Goal: Information Seeking & Learning: Learn about a topic

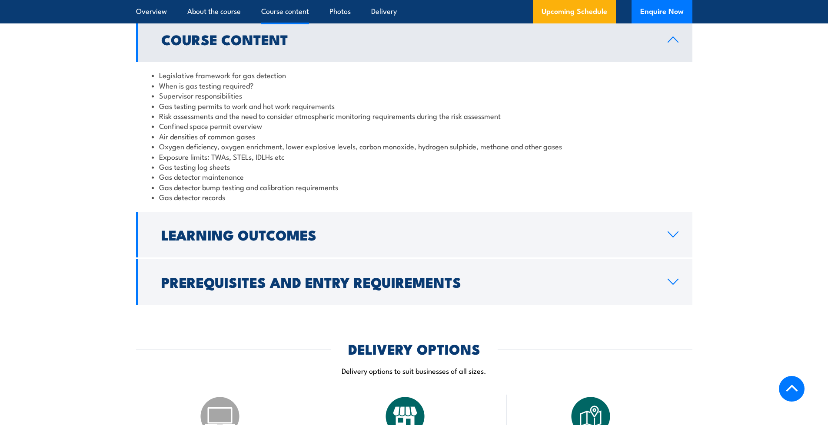
scroll to position [782, 0]
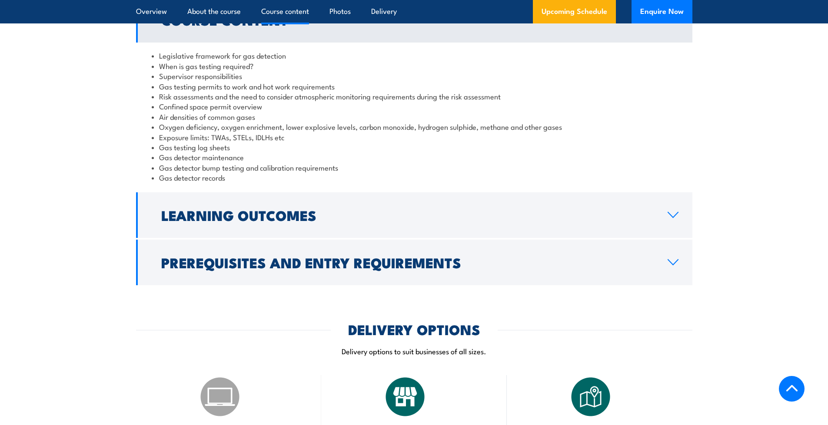
click at [665, 262] on link "Prerequisites and Entry Requirements" at bounding box center [414, 263] width 556 height 46
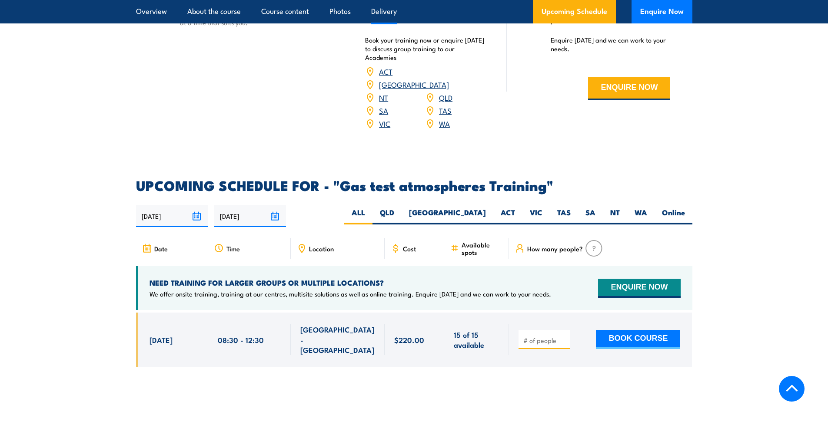
scroll to position [1216, 0]
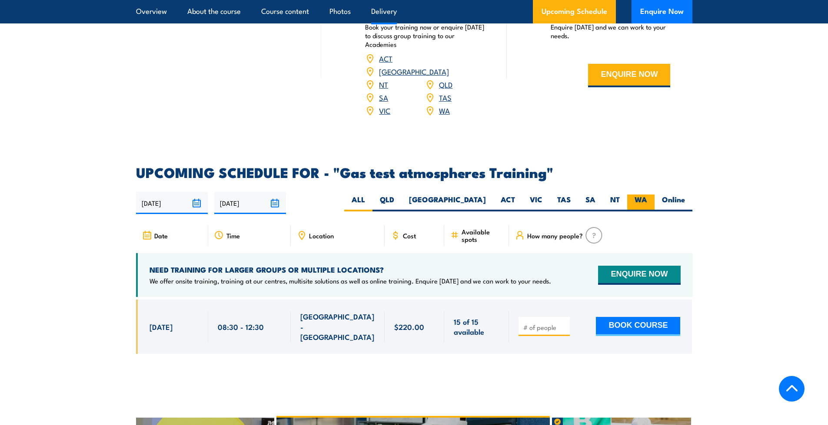
click at [645, 195] on label "WA" at bounding box center [640, 203] width 27 height 17
click at [647, 195] on input "WA" at bounding box center [650, 198] width 6 height 6
radio input "true"
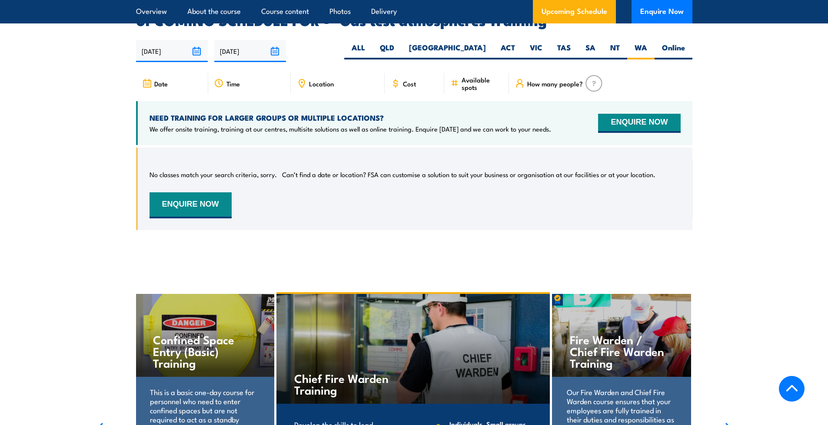
scroll to position [1440, 0]
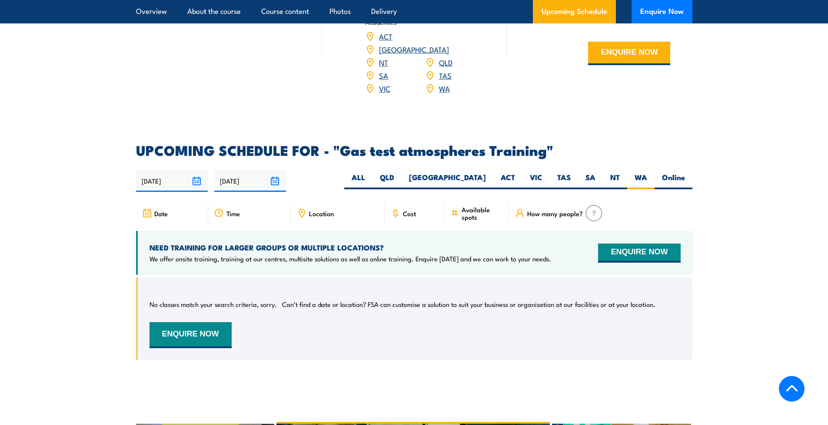
scroll to position [1309, 0]
click at [593, 205] on img at bounding box center [593, 213] width 17 height 17
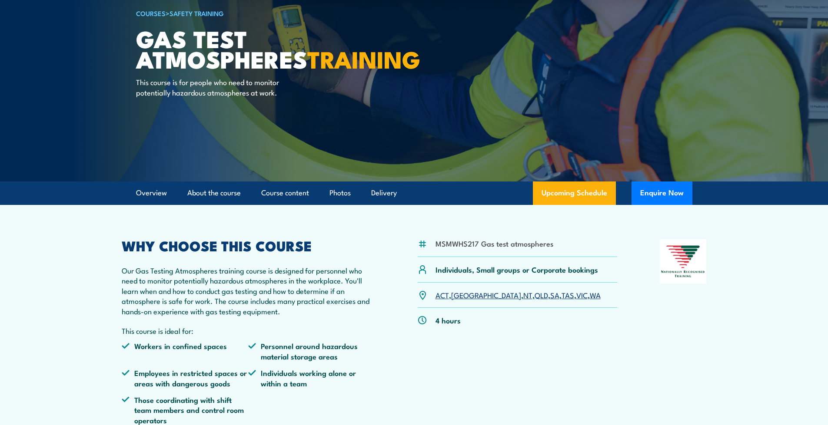
scroll to position [87, 0]
